Goal: Register for event/course

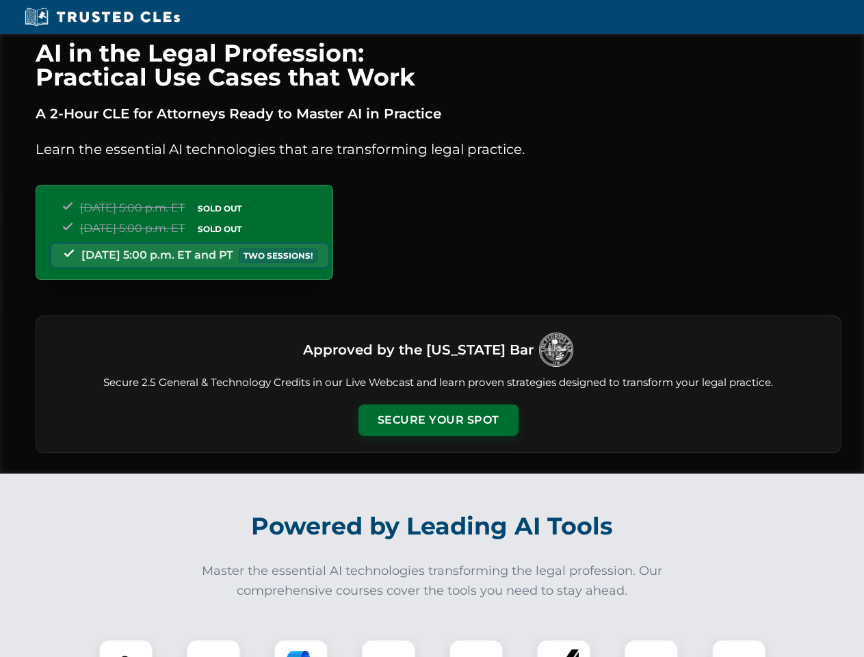
click at [438, 420] on button "Secure Your Spot" at bounding box center [438, 419] width 160 height 31
click at [126, 648] on img at bounding box center [126, 666] width 40 height 40
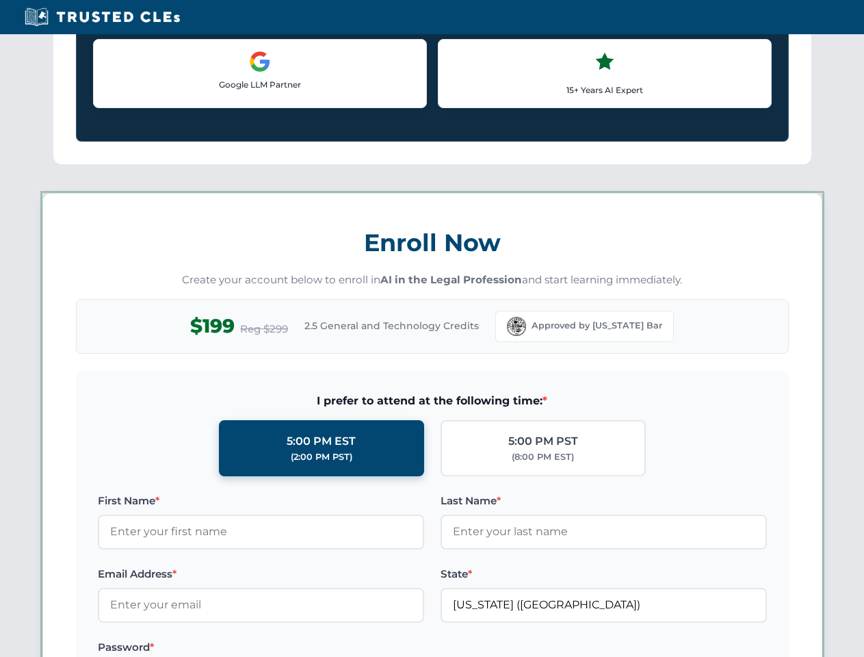
click at [301, 648] on label "Password *" at bounding box center [261, 647] width 326 height 16
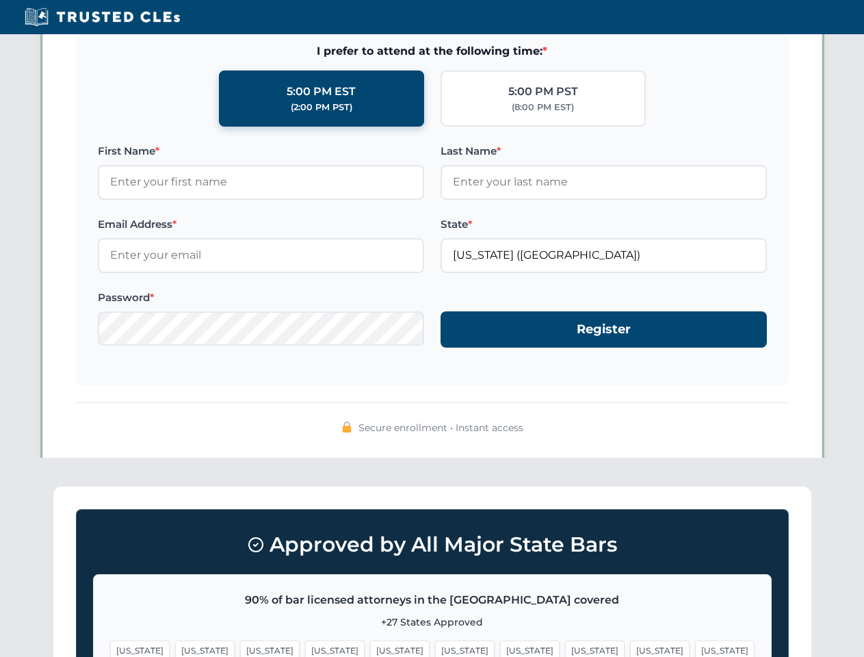
click at [630, 648] on span "[US_STATE]" at bounding box center [660, 650] width 60 height 20
